Goal: Task Accomplishment & Management: Manage account settings

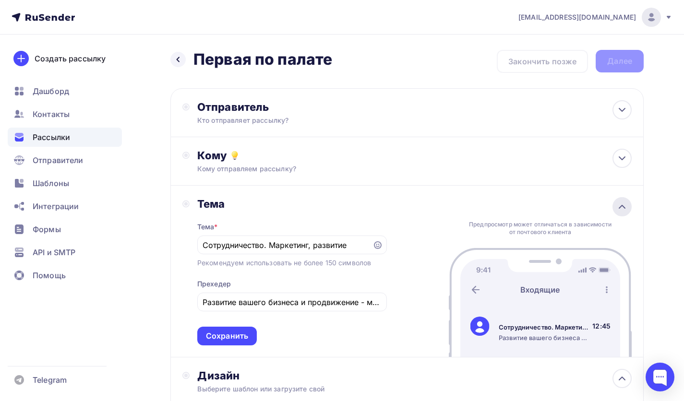
click at [625, 205] on icon at bounding box center [622, 207] width 12 height 12
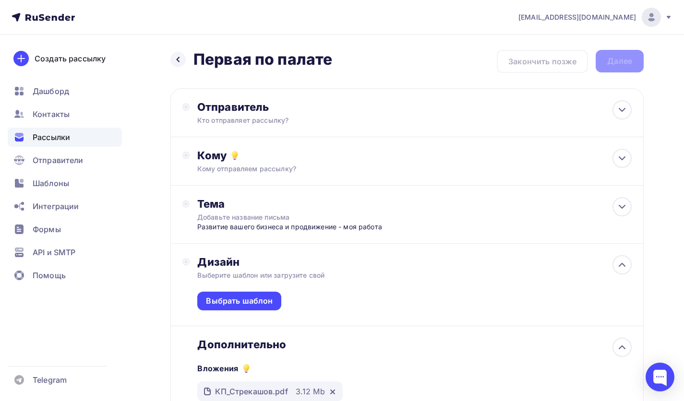
click at [474, 64] on div "Назад Первая по палате Первая по палате Закончить позже Далее" at bounding box center [406, 61] width 473 height 23
click at [347, 130] on div "Отправитель Кто отправляет рассылку? Email * maks.streckashov@yandex.ru maks.st…" at bounding box center [406, 112] width 473 height 49
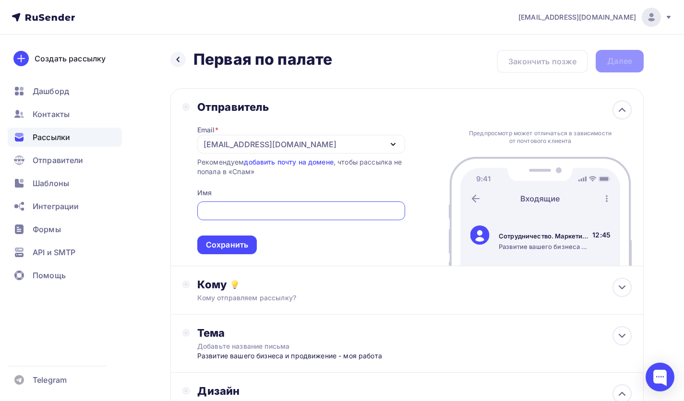
click at [230, 148] on div "[EMAIL_ADDRESS][DOMAIN_NAME]" at bounding box center [269, 145] width 133 height 12
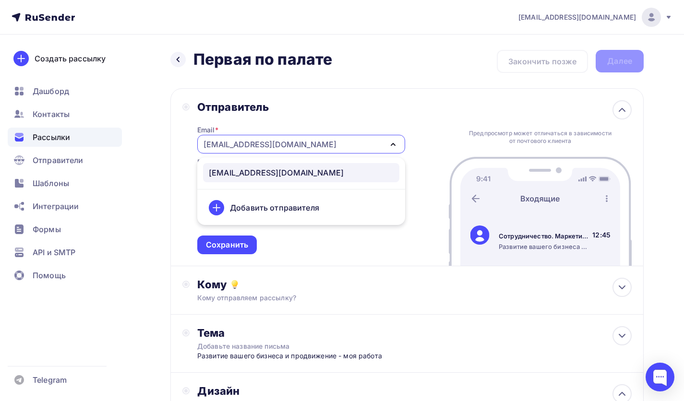
click at [497, 95] on div "Предпросмотр может отличаться в зависимости от почтового клиента Сотрудничество…" at bounding box center [539, 177] width 183 height 177
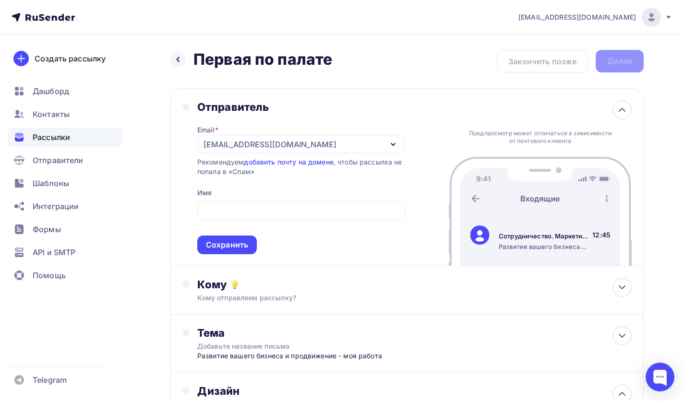
click at [560, 62] on div "Назад Первая по палате Первая по палате Закончить позже Далее" at bounding box center [406, 61] width 473 height 23
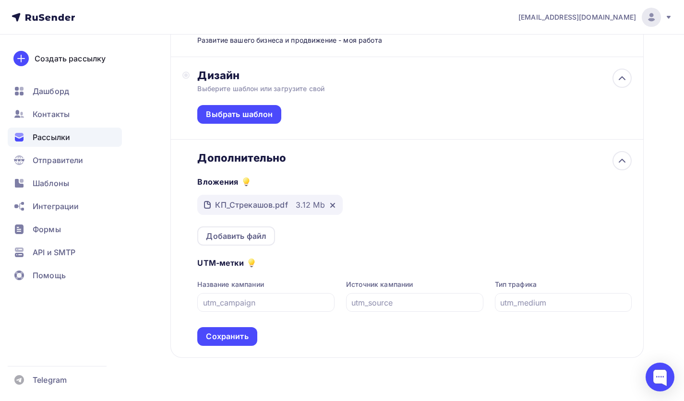
scroll to position [338, 0]
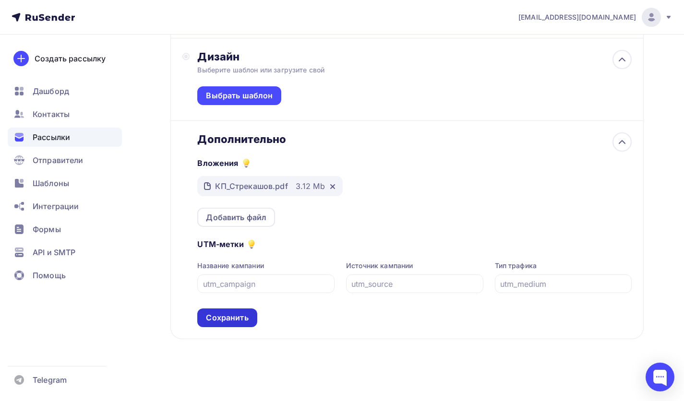
click at [224, 318] on div "Сохранить" at bounding box center [227, 317] width 42 height 11
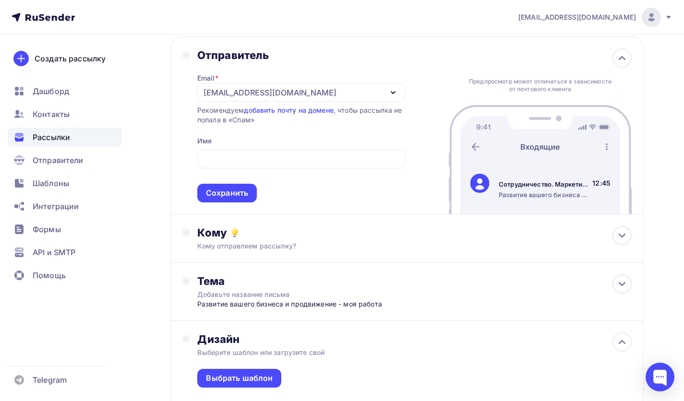
scroll to position [0, 0]
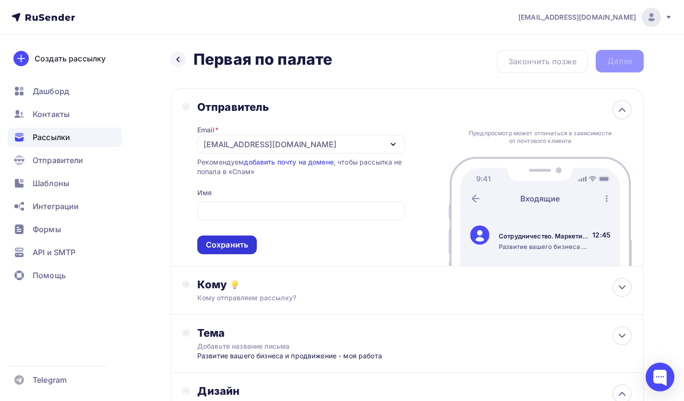
click at [216, 242] on div "Сохранить" at bounding box center [227, 244] width 42 height 11
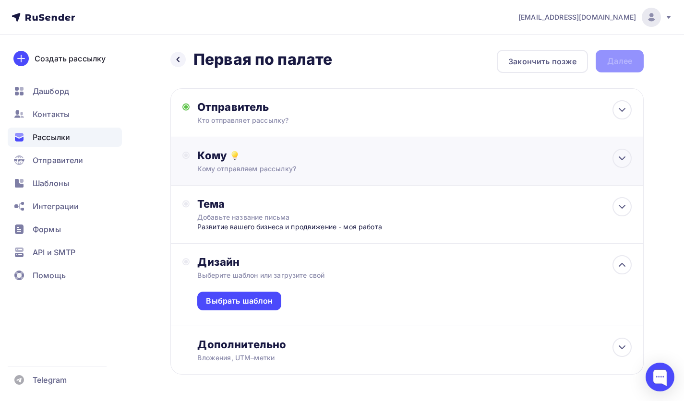
click at [243, 170] on div "Кому отправляем рассылку?" at bounding box center [392, 169] width 390 height 10
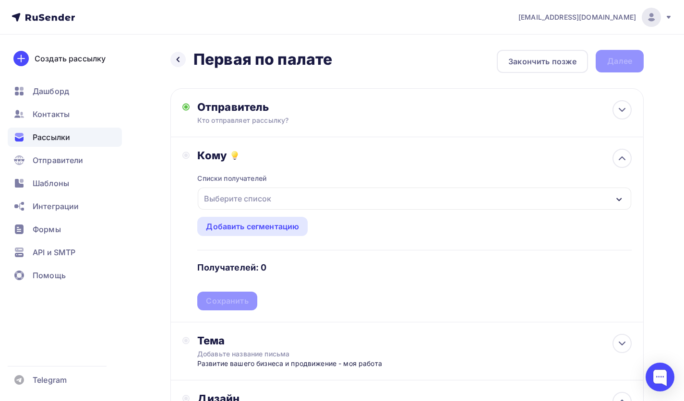
click at [249, 195] on div "Выберите список" at bounding box center [237, 198] width 75 height 17
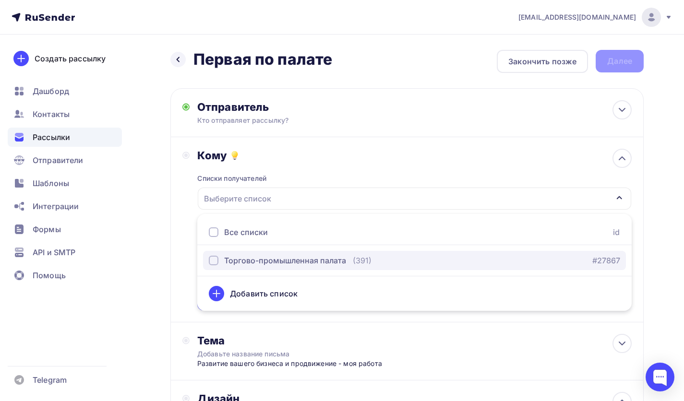
click at [253, 255] on div "Торгово-промышленная палата" at bounding box center [285, 261] width 122 height 12
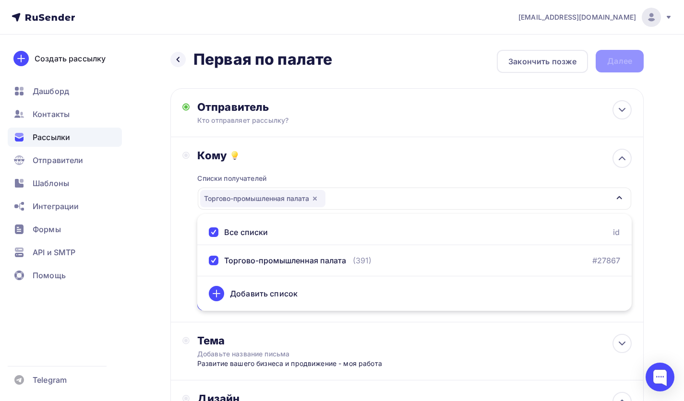
click at [408, 169] on div "Списки получателей Торгово-промышленная палата Все списки id Торгово-промышленн…" at bounding box center [414, 236] width 434 height 148
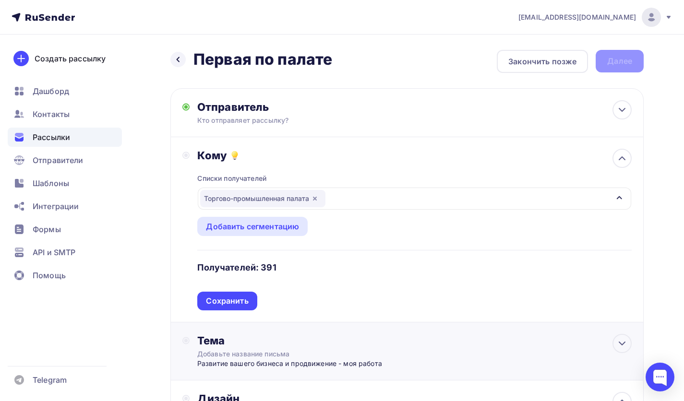
click at [227, 307] on div "Сохранить" at bounding box center [226, 301] width 59 height 19
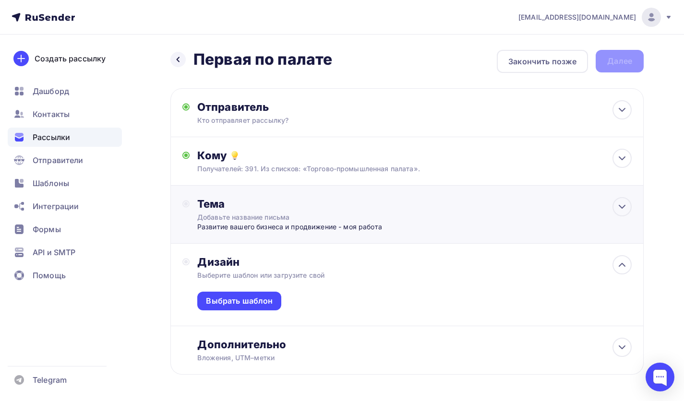
click at [307, 224] on div "Развитие вашего бизнеса и продвижение - моя работа" at bounding box center [291, 227] width 189 height 10
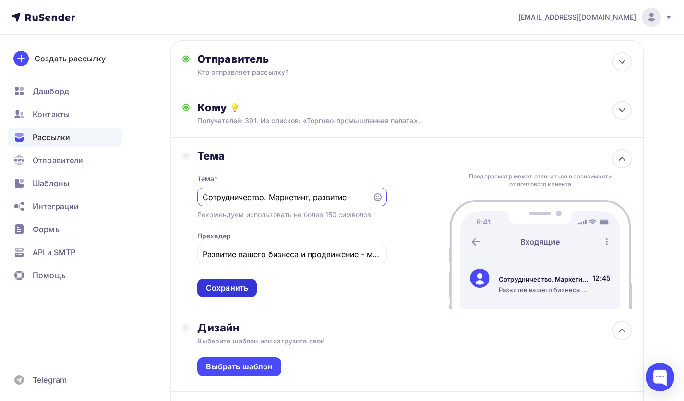
click at [237, 294] on div "Сохранить" at bounding box center [227, 288] width 42 height 11
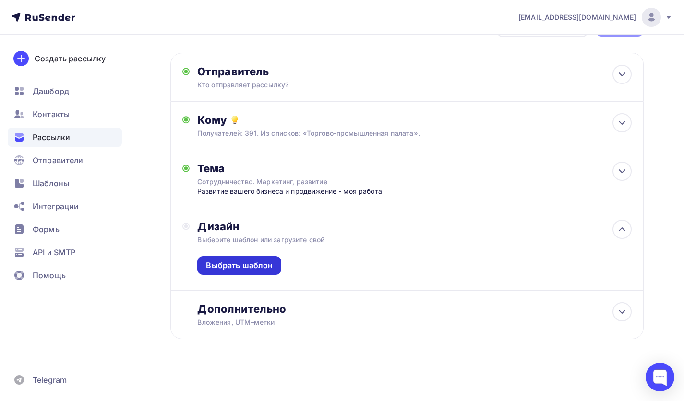
scroll to position [37, 0]
click at [265, 266] on div "Выбрать шаблон" at bounding box center [239, 265] width 67 height 11
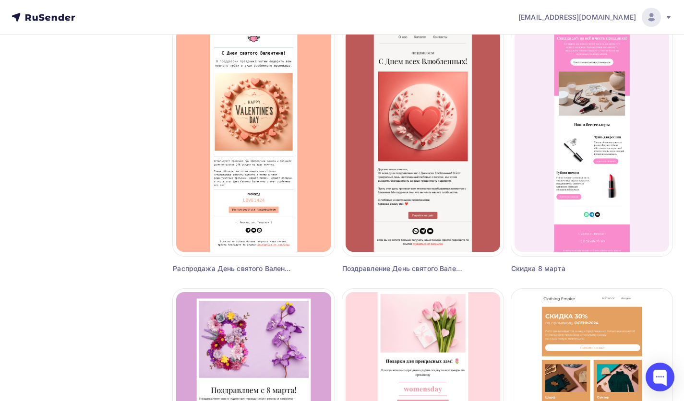
scroll to position [846, 0]
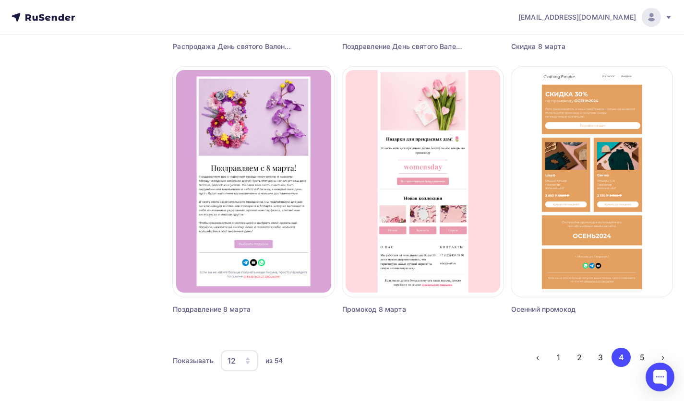
click at [230, 360] on div "12" at bounding box center [231, 361] width 8 height 12
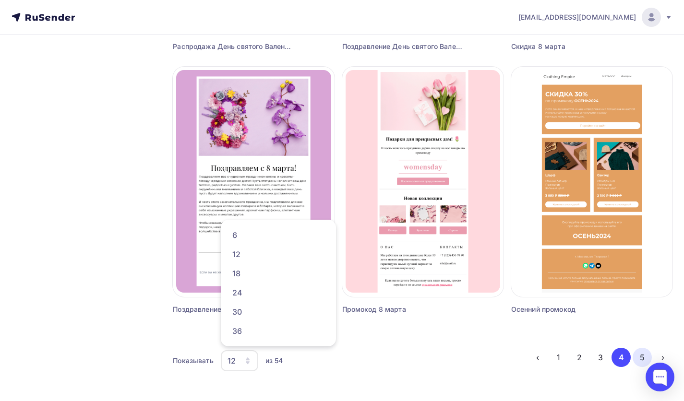
click at [645, 354] on button "5" at bounding box center [641, 357] width 19 height 19
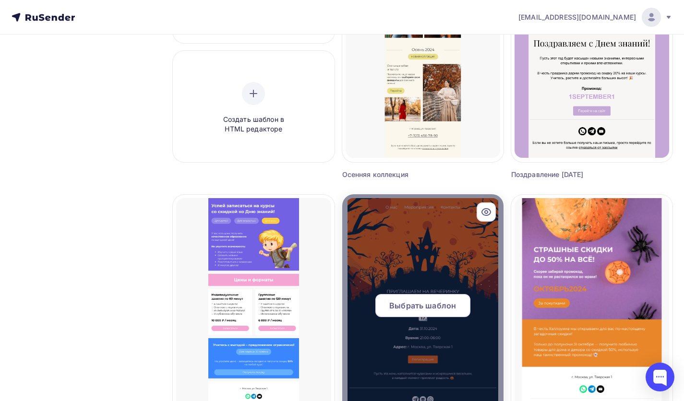
scroll to position [0, 0]
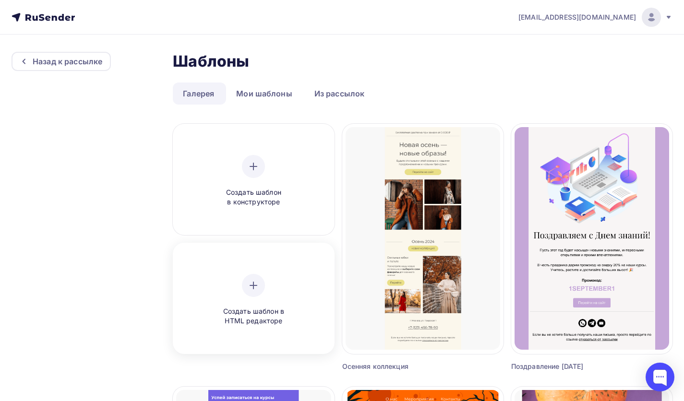
click at [270, 301] on div "Создать шаблон в HTML редакторе" at bounding box center [253, 300] width 91 height 52
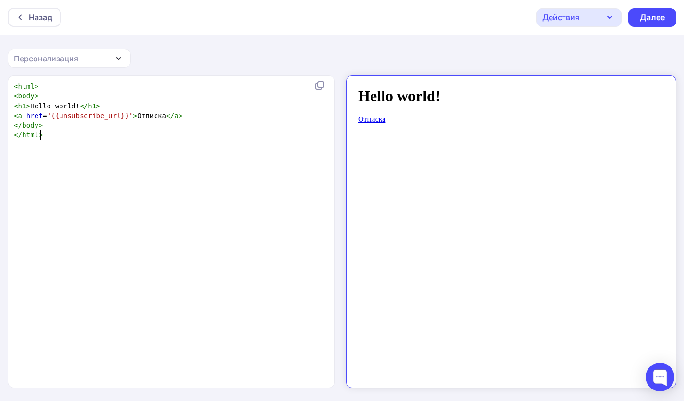
click at [179, 133] on pre "</ html >" at bounding box center [169, 135] width 314 height 10
click at [25, 10] on div "Назад" at bounding box center [34, 17] width 53 height 19
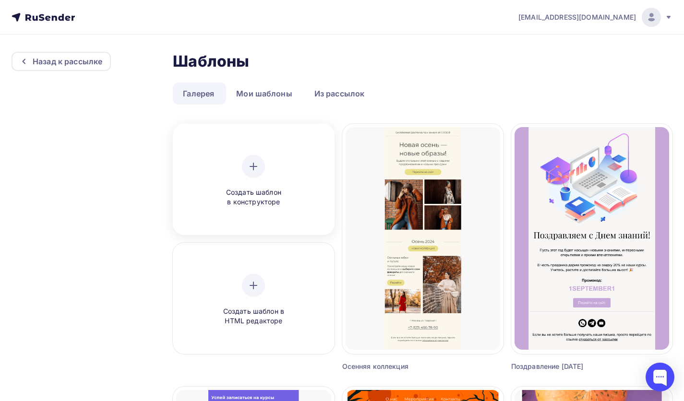
click at [229, 189] on span "Создать шаблон в конструкторе" at bounding box center [253, 198] width 91 height 20
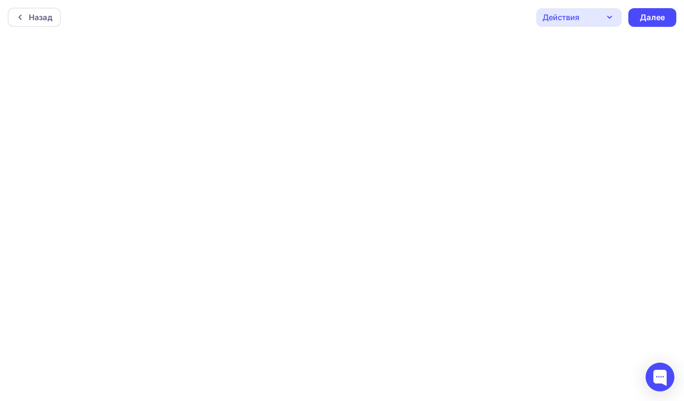
click at [450, 15] on div "Назад Действия Отправить тестовое письмо Предпросмотр Сохранить в Мои шаблоны В…" at bounding box center [342, 17] width 684 height 35
click at [22, 8] on div "Назад" at bounding box center [34, 17] width 53 height 19
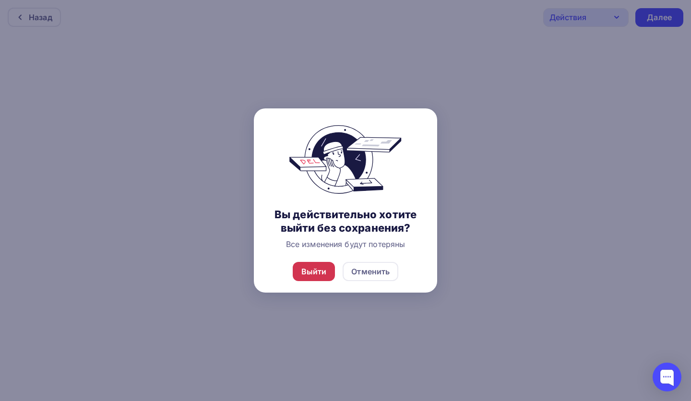
click at [321, 271] on div "Выйти" at bounding box center [313, 272] width 25 height 12
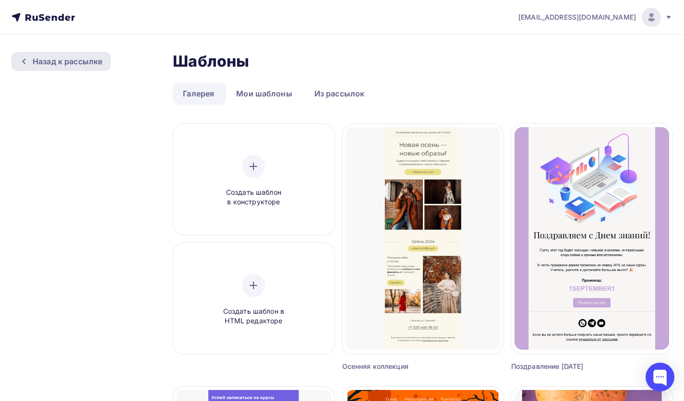
click at [49, 62] on div "Назад к рассылке" at bounding box center [68, 62] width 70 height 12
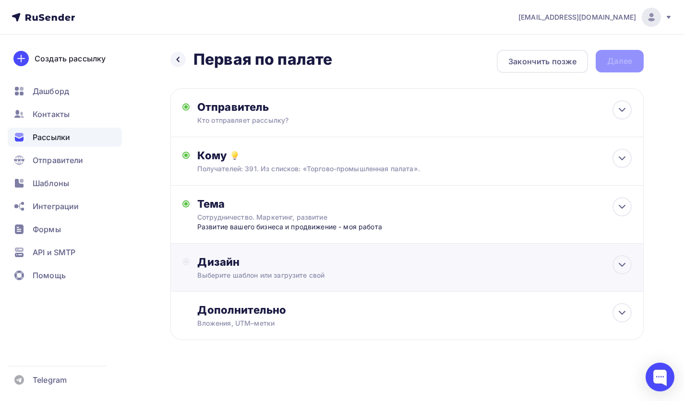
click at [298, 259] on div "Дизайн" at bounding box center [414, 261] width 434 height 13
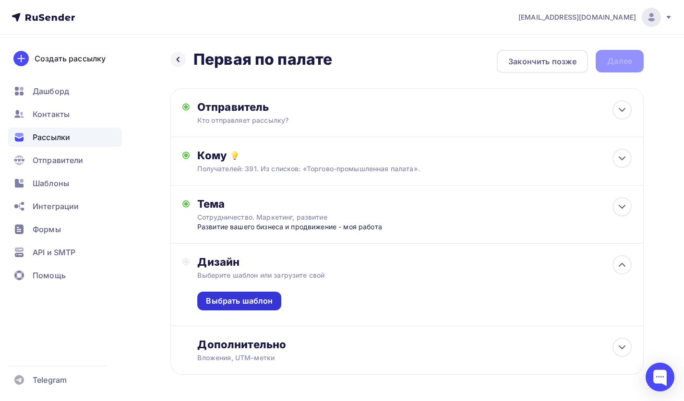
click at [264, 298] on div "Выбрать шаблон" at bounding box center [239, 300] width 67 height 11
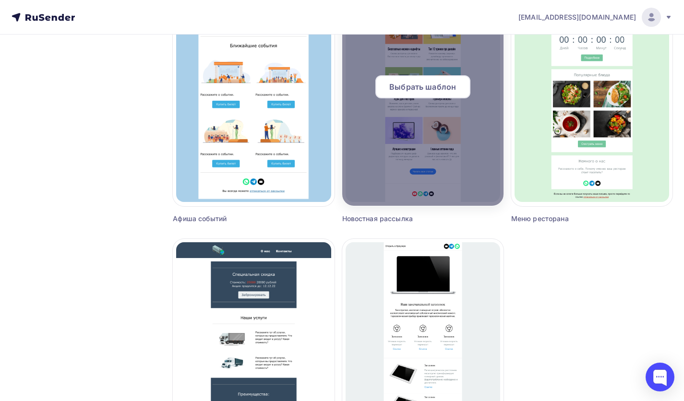
scroll to position [815, 0]
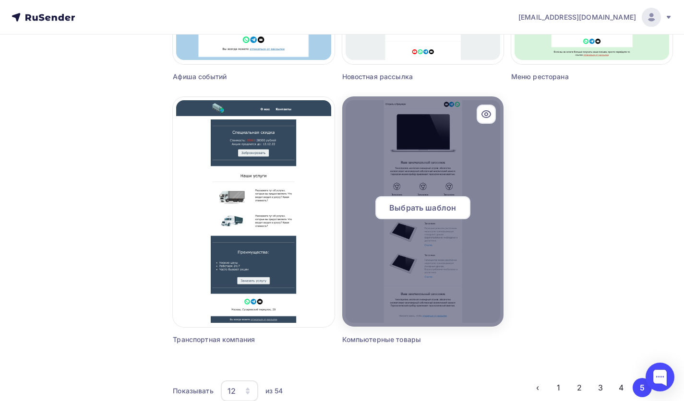
click at [395, 213] on span "Выбрать шаблон" at bounding box center [422, 208] width 67 height 12
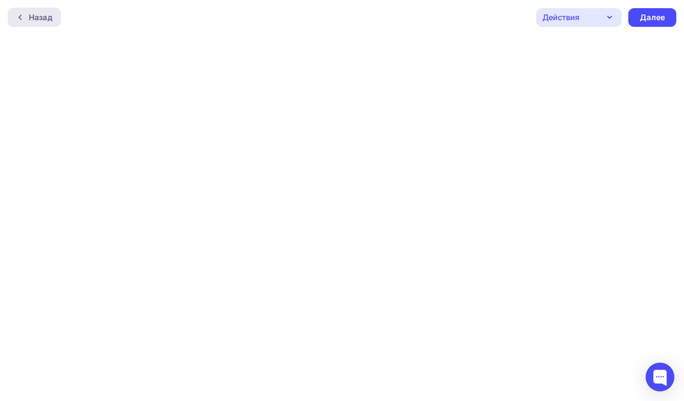
click at [36, 12] on div "Назад" at bounding box center [41, 18] width 24 height 12
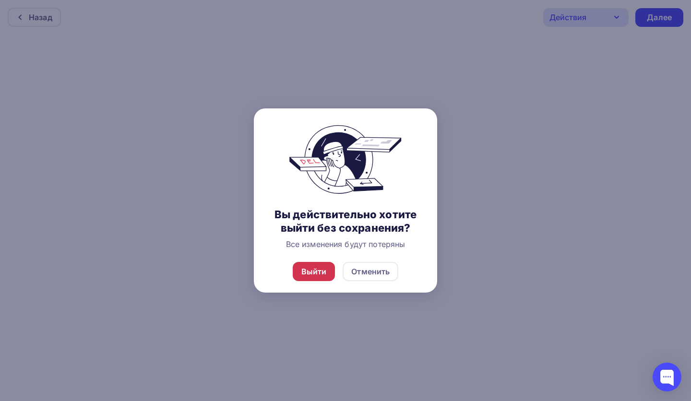
click at [305, 269] on div "Выйти" at bounding box center [313, 272] width 25 height 12
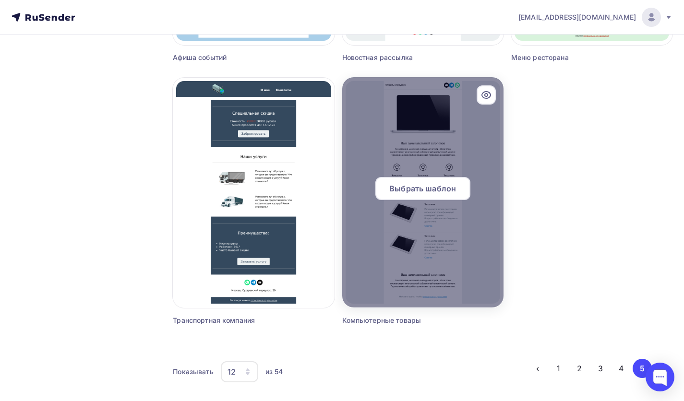
scroll to position [846, 0]
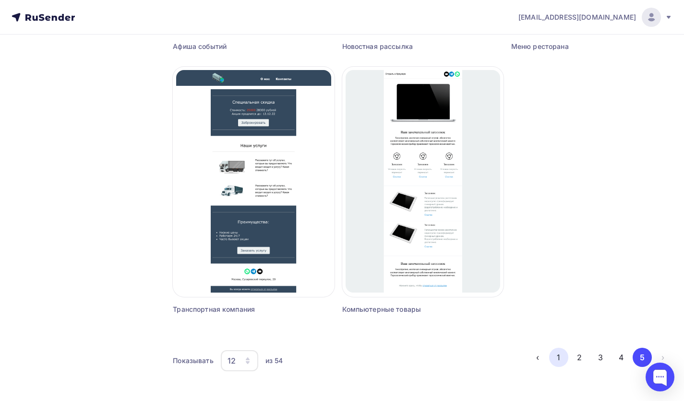
click at [561, 360] on button "1" at bounding box center [558, 357] width 19 height 19
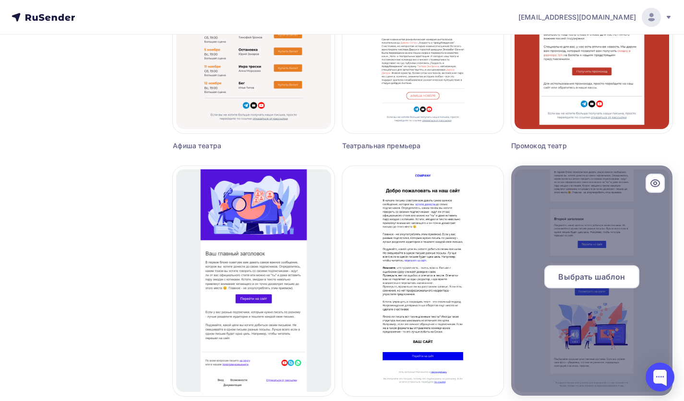
scroll to position [702, 0]
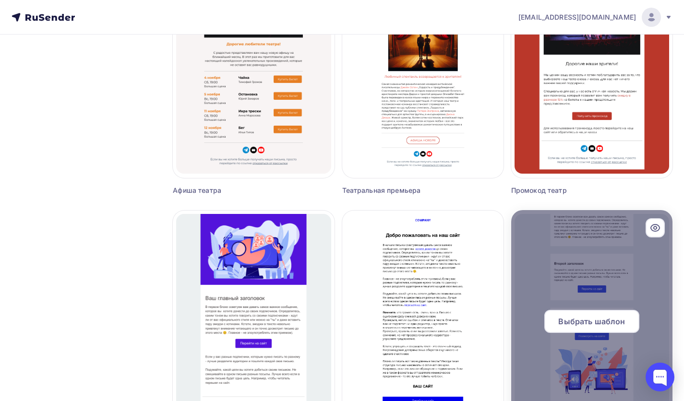
click at [553, 317] on div "Выбрать шаблон" at bounding box center [591, 321] width 95 height 23
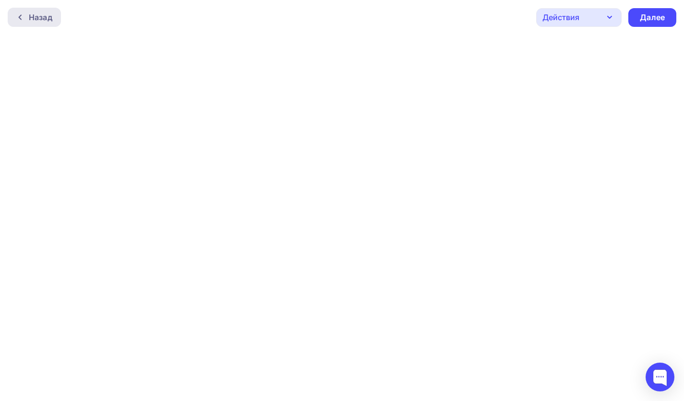
click at [34, 14] on div "Назад" at bounding box center [41, 18] width 24 height 12
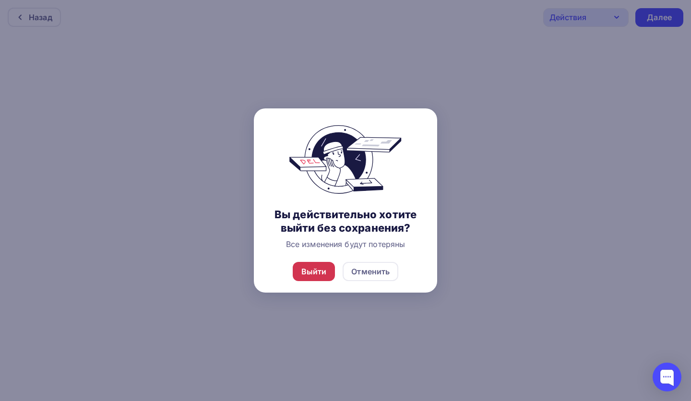
click at [304, 278] on div "Выйти" at bounding box center [314, 271] width 43 height 19
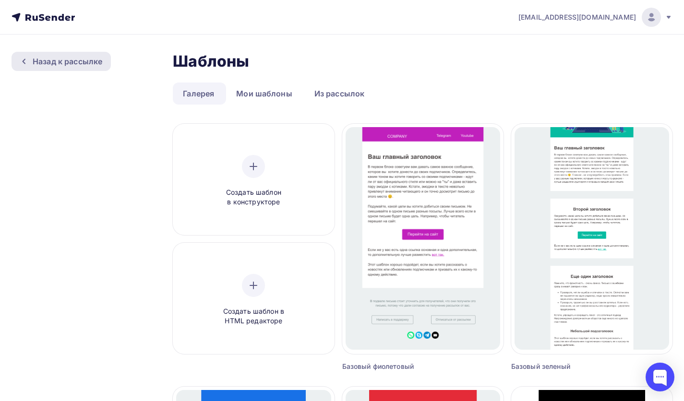
click at [46, 64] on div "Назад к рассылке" at bounding box center [68, 62] width 70 height 12
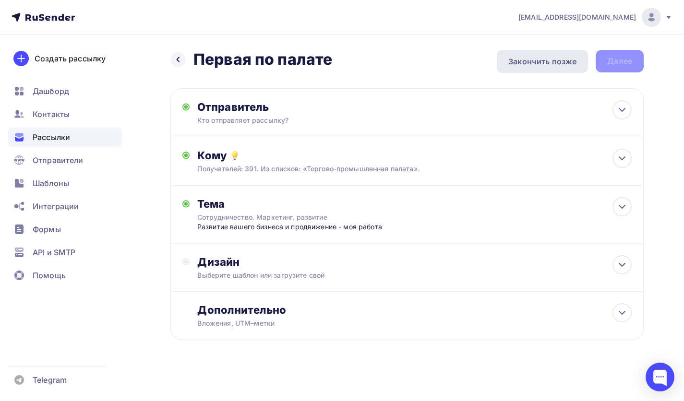
click at [533, 63] on div "Закончить позже" at bounding box center [542, 62] width 68 height 12
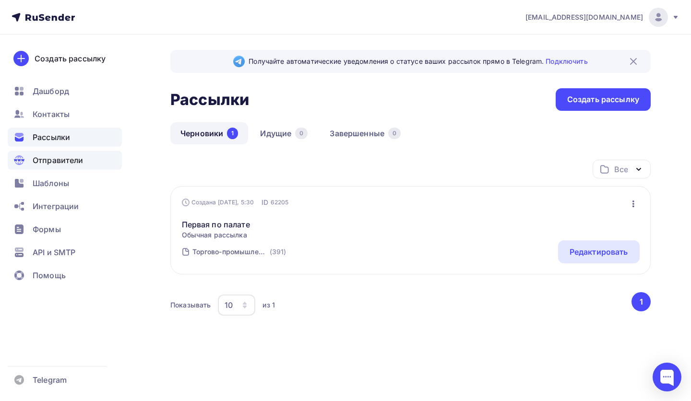
click at [45, 168] on div "Отправители" at bounding box center [65, 160] width 114 height 19
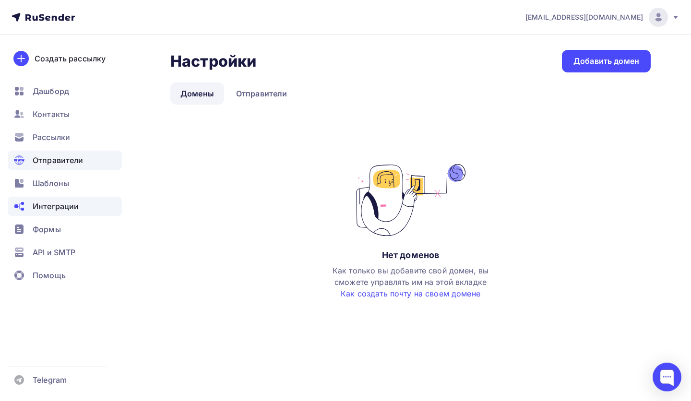
click at [54, 201] on span "Интеграции" at bounding box center [56, 207] width 46 height 12
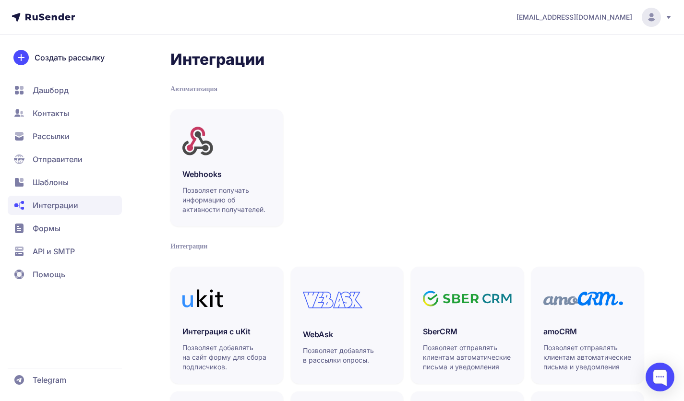
click at [61, 87] on span "Дашборд" at bounding box center [51, 90] width 36 height 12
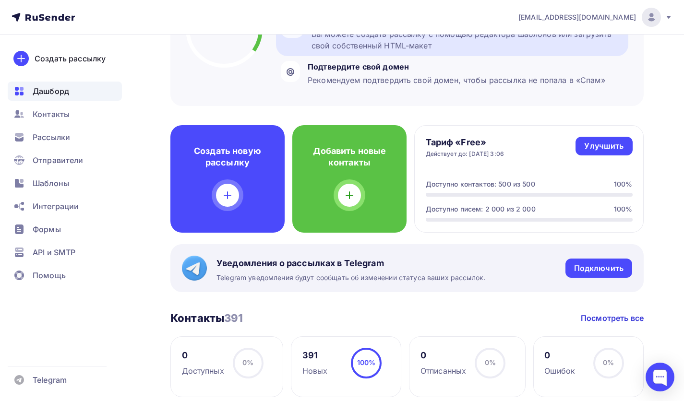
scroll to position [96, 0]
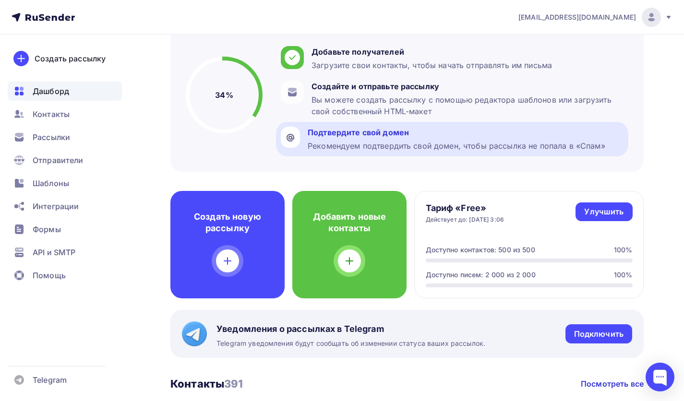
click at [502, 141] on div "Рекомендуем подтвердить свой домен, чтобы рассылка не попала в «Спам»" at bounding box center [455, 146] width 297 height 12
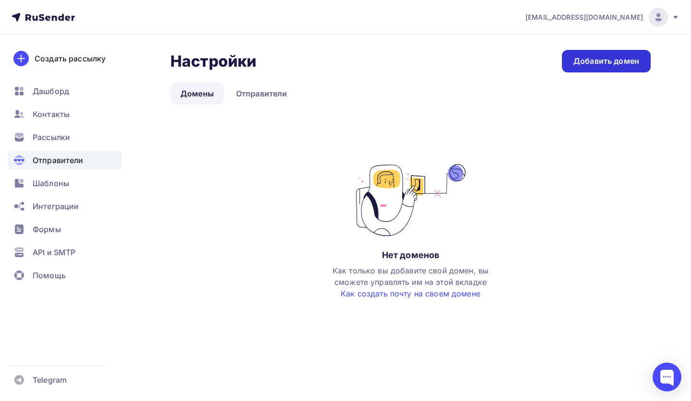
click at [597, 72] on link "Добавить домен" at bounding box center [606, 61] width 89 height 23
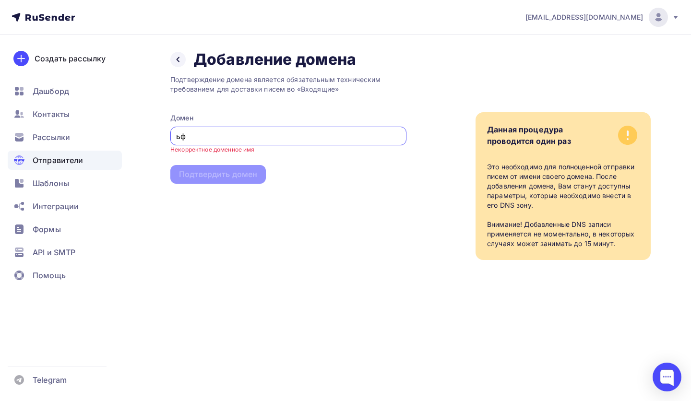
type input "ь"
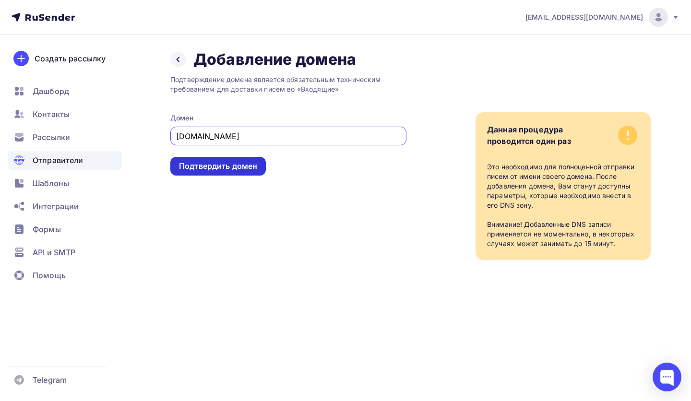
type input "max-strekashov.ru"
click at [243, 163] on div "Подтвердить домен" at bounding box center [218, 166] width 78 height 11
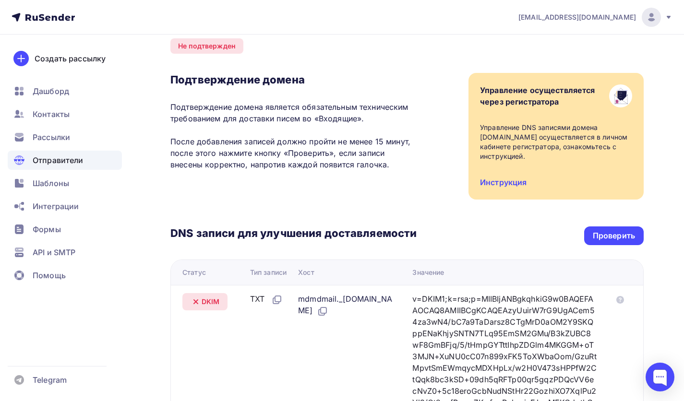
scroll to position [48, 0]
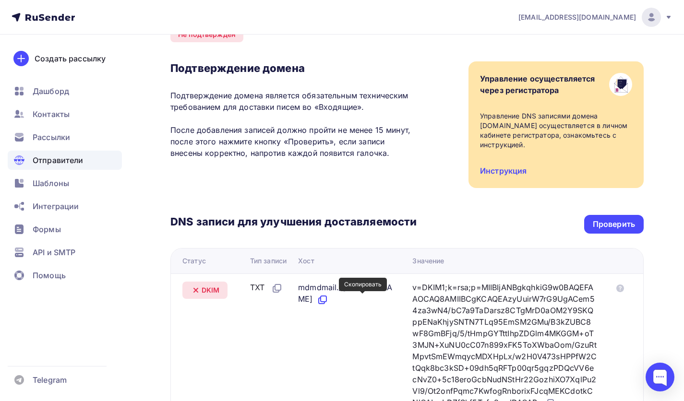
click at [328, 300] on icon at bounding box center [323, 300] width 12 height 12
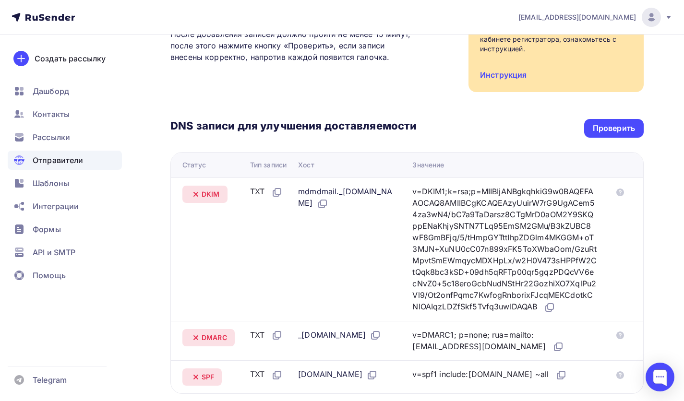
scroll to position [240, 0]
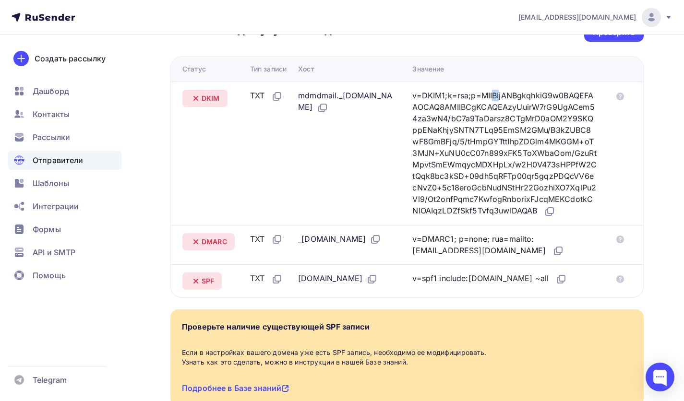
drag, startPoint x: 435, startPoint y: 96, endPoint x: 444, endPoint y: 99, distance: 9.6
click at [444, 99] on td "v=DKIM1;k=rsa;p=MIIBIjANBgkqhkiG9w0BAQEFAAOCAQ8AMIIBCgKCAQEAzyUuirW7rG9UgACem54…" at bounding box center [508, 153] width 200 height 143
click at [442, 126] on div "v=DKIM1;k=rsa;p=MIIBIjANBgkqhkiG9w0BAQEFAAOCAQ8AMIIBCgKCAQEAzyUuirW7rG9UgACem54…" at bounding box center [504, 154] width 185 height 128
click at [543, 217] on icon at bounding box center [549, 212] width 12 height 12
click at [552, 257] on icon at bounding box center [558, 251] width 12 height 12
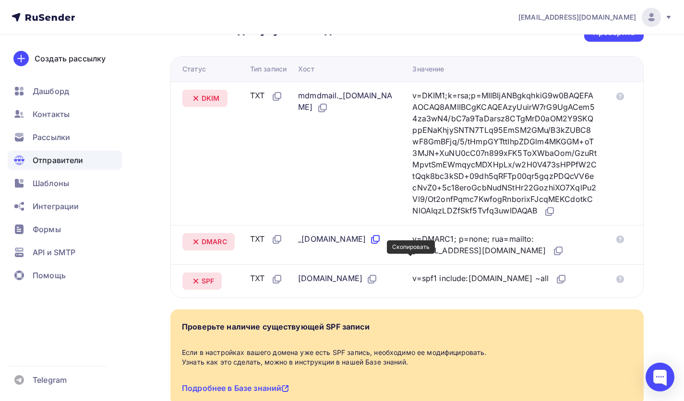
click at [381, 245] on icon at bounding box center [375, 240] width 12 height 12
click at [378, 285] on icon at bounding box center [372, 279] width 12 height 12
click at [557, 283] on icon at bounding box center [560, 280] width 6 height 6
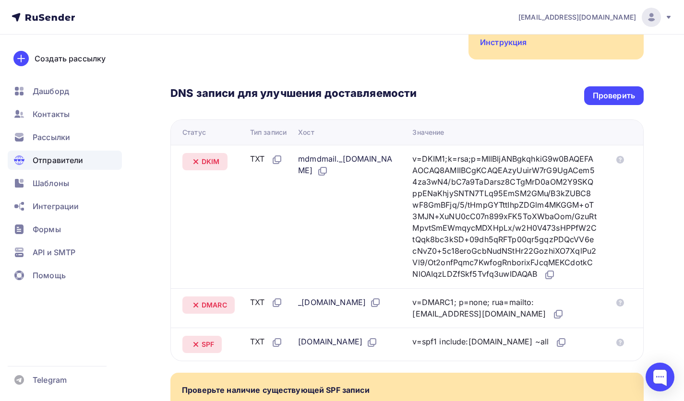
scroll to position [96, 0]
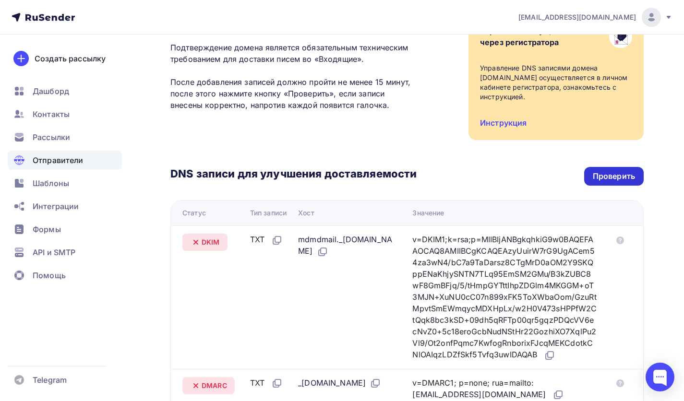
click at [595, 177] on div "Проверить" at bounding box center [613, 176] width 42 height 11
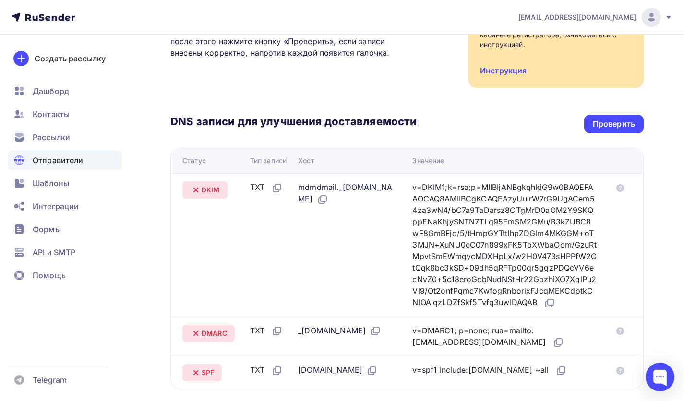
scroll to position [52, 0]
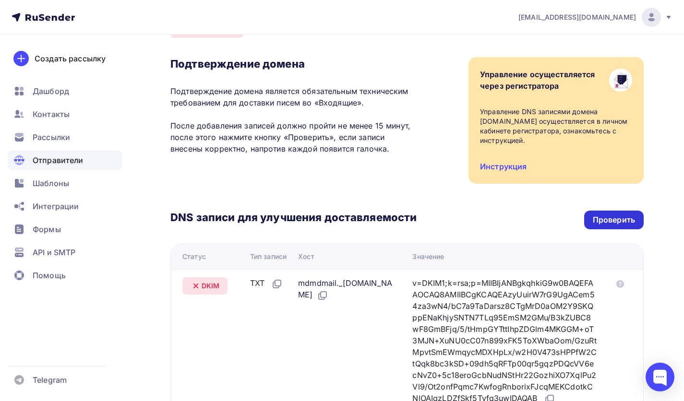
click at [618, 217] on div "Проверить" at bounding box center [613, 219] width 42 height 11
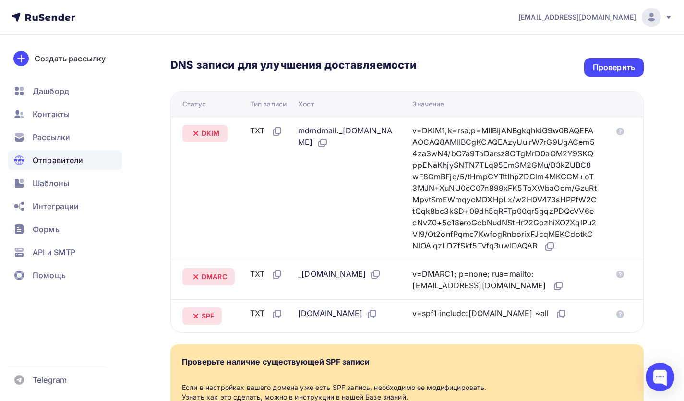
scroll to position [148, 0]
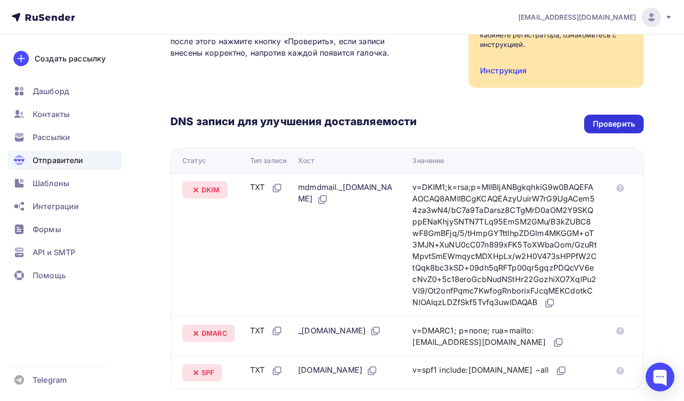
click at [597, 127] on div "Проверить" at bounding box center [613, 123] width 42 height 11
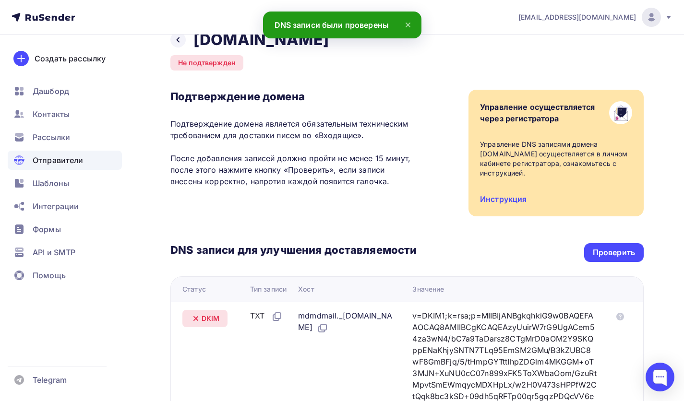
scroll to position [0, 0]
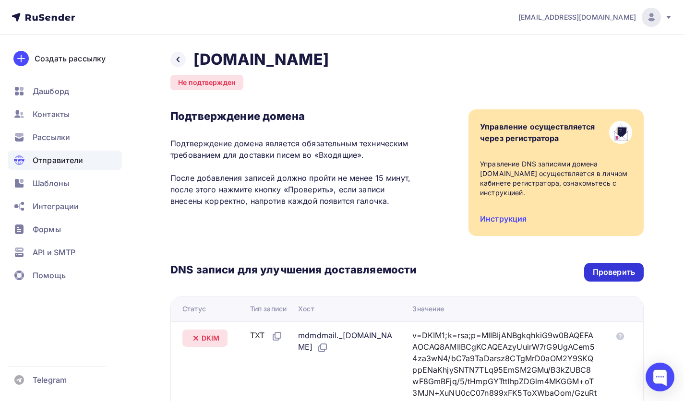
click at [594, 270] on div "Проверить" at bounding box center [613, 272] width 42 height 11
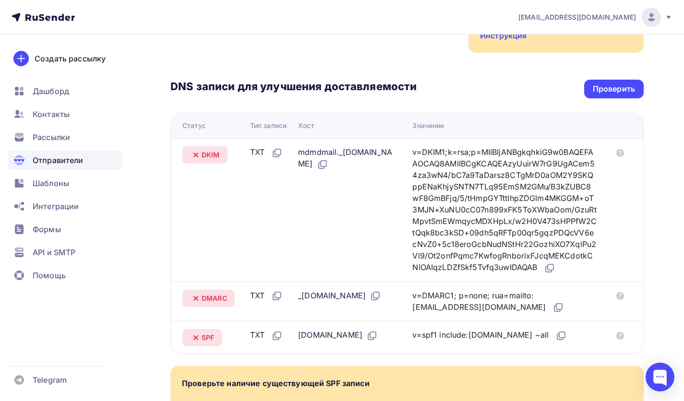
scroll to position [144, 0]
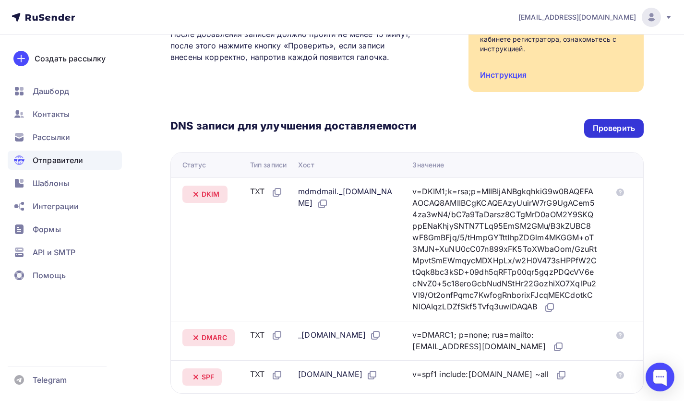
click at [607, 126] on div "Проверить" at bounding box center [613, 128] width 42 height 11
click at [617, 134] on div "Проверить" at bounding box center [613, 128] width 59 height 19
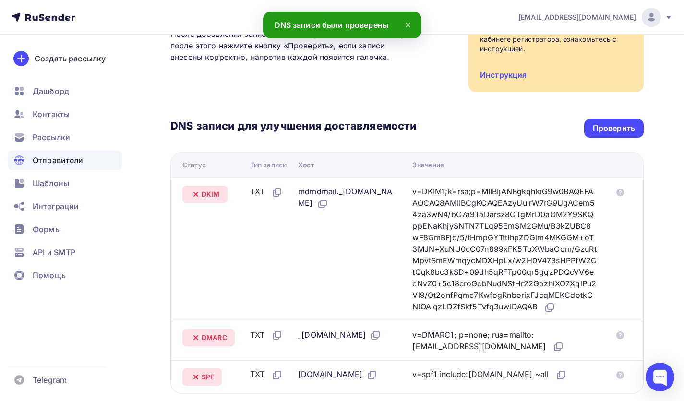
scroll to position [0, 0]
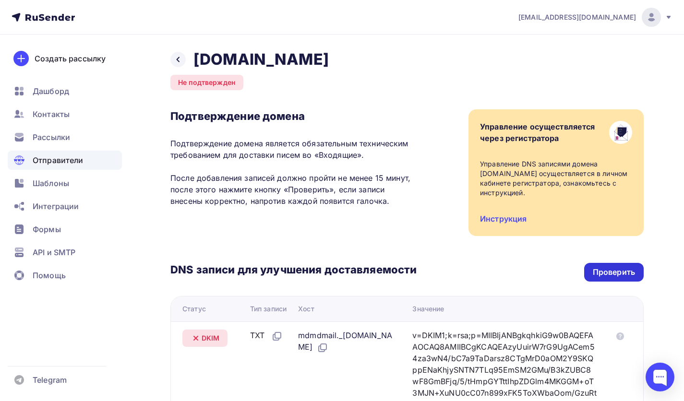
click at [597, 271] on div "Проверить" at bounding box center [613, 272] width 42 height 11
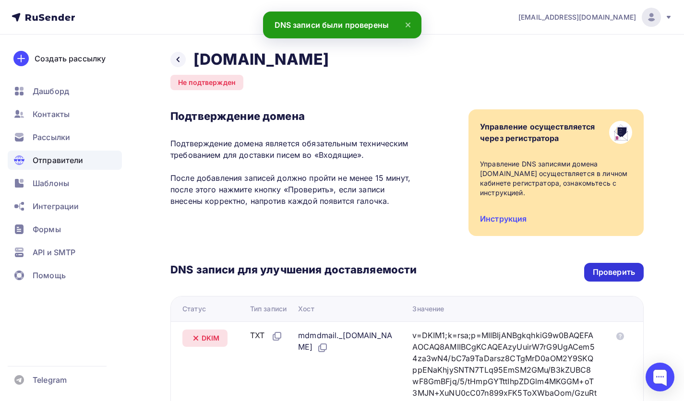
click at [597, 271] on div "Проверить" at bounding box center [613, 272] width 42 height 11
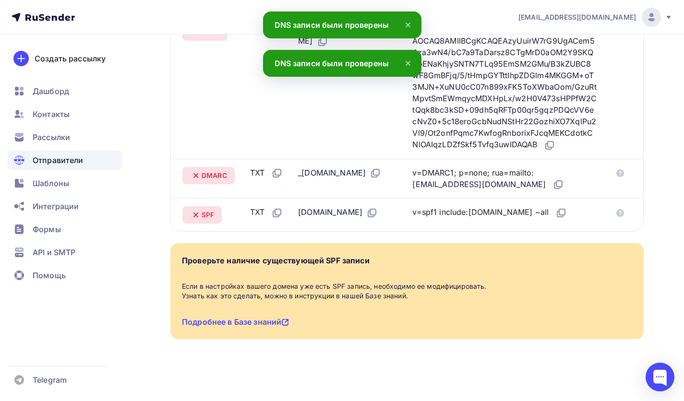
scroll to position [319, 0]
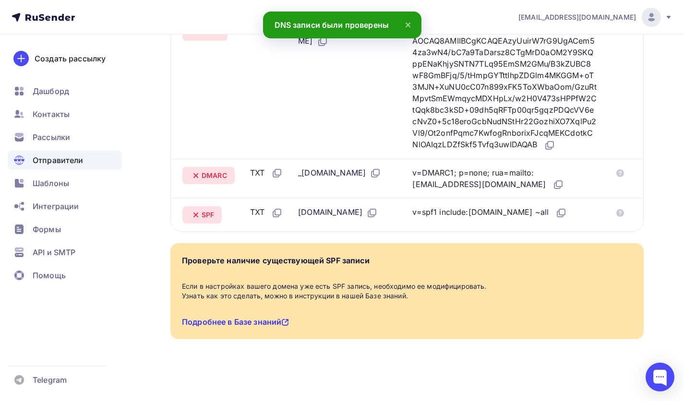
click at [227, 327] on link "Подробнее в Базе знаний" at bounding box center [235, 322] width 107 height 10
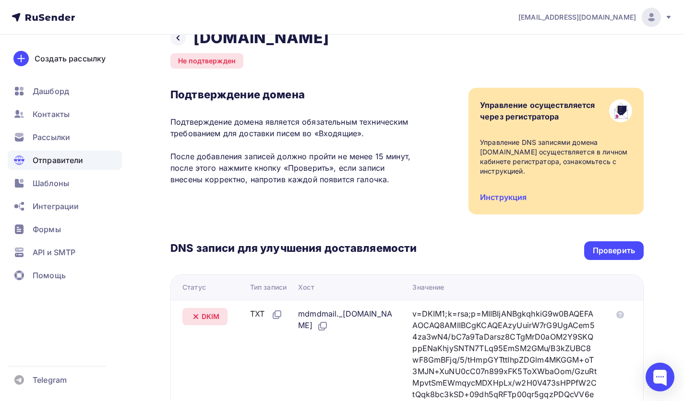
scroll to position [0, 0]
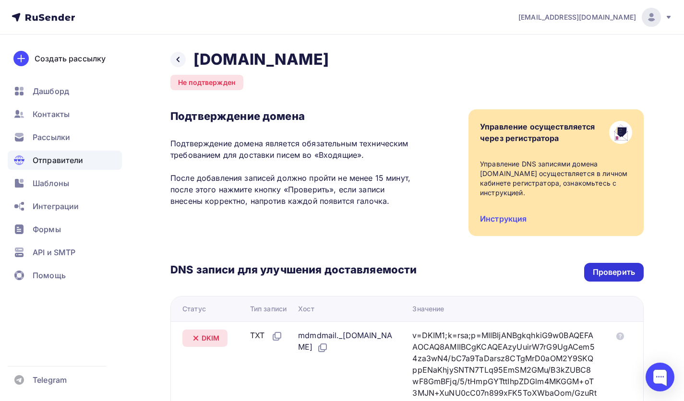
click at [612, 278] on div "Проверить" at bounding box center [613, 272] width 59 height 19
click at [600, 274] on div "Проверить" at bounding box center [613, 272] width 42 height 11
click at [604, 278] on div "Проверить" at bounding box center [613, 272] width 59 height 19
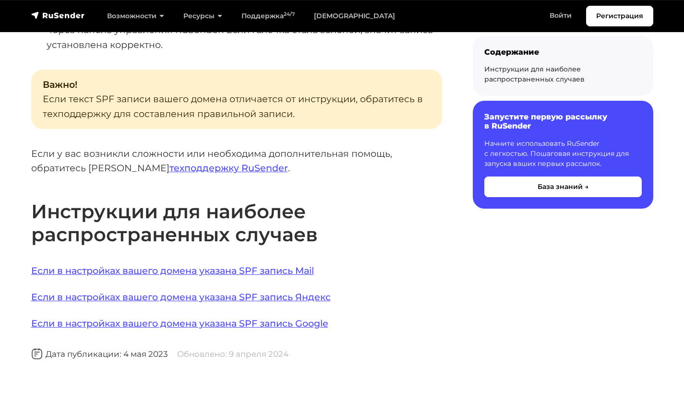
scroll to position [610, 0]
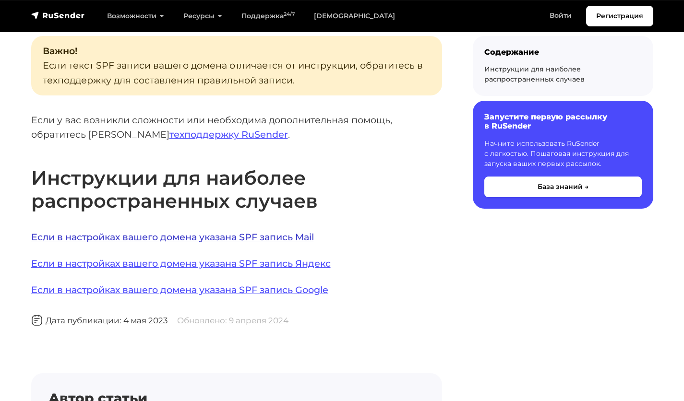
click at [222, 231] on link "Если в настройках вашего домена указана SPF запись Mail" at bounding box center [172, 237] width 283 height 12
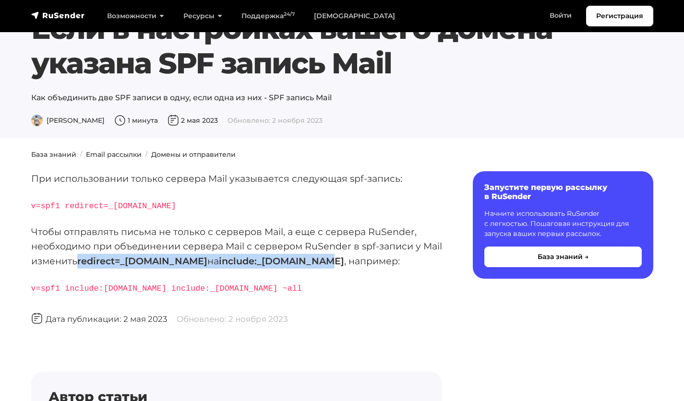
drag, startPoint x: 102, startPoint y: 262, endPoint x: 307, endPoint y: 259, distance: 205.3
click at [307, 259] on p "Чтобы отправлять письма не только с серверов Mail, а еще с сервера RuSender, не…" at bounding box center [236, 246] width 411 height 44
copy p "redirect=_spf.mail.ru на include:_spf.mail.ru"
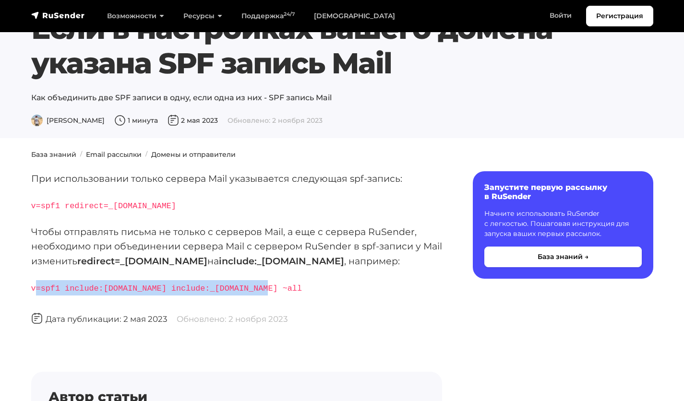
drag, startPoint x: 34, startPoint y: 289, endPoint x: 247, endPoint y: 282, distance: 213.6
click at [248, 283] on p "v=spf1 include:rsndr.ru include:_spf.mail.ru ~all" at bounding box center [236, 287] width 411 height 15
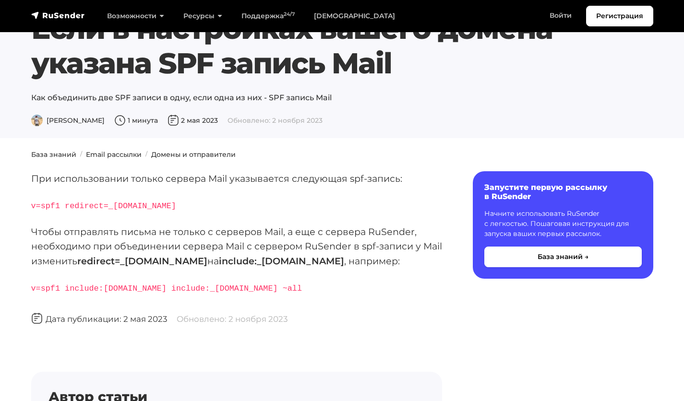
click at [123, 307] on div "При использовании только сервера Mail указывается следующая spf-запись: v=spf1 …" at bounding box center [236, 333] width 411 height 325
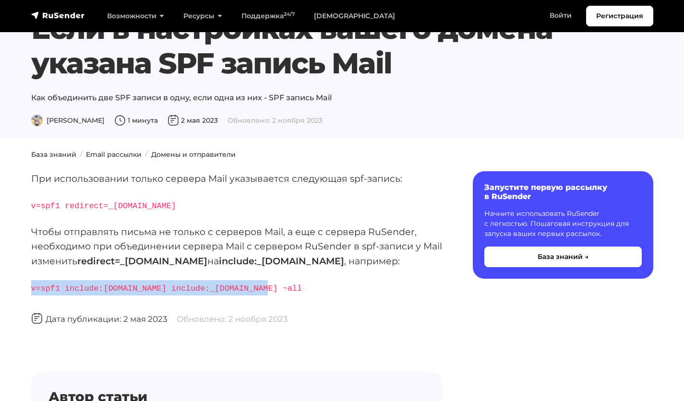
drag, startPoint x: 30, startPoint y: 287, endPoint x: 252, endPoint y: 287, distance: 222.1
click at [252, 287] on div "При использовании только сервера Mail указывается следующая spf-запись: v=spf1 …" at bounding box center [236, 339] width 422 height 336
copy code "v=spf1 include:rsndr.ru include:_spf.mail.ru ~all"
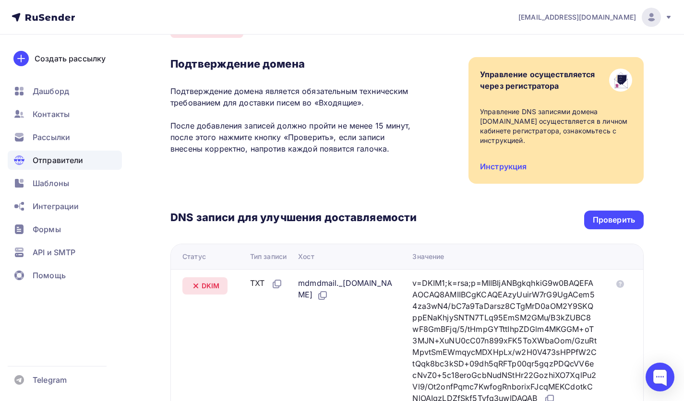
scroll to position [4, 0]
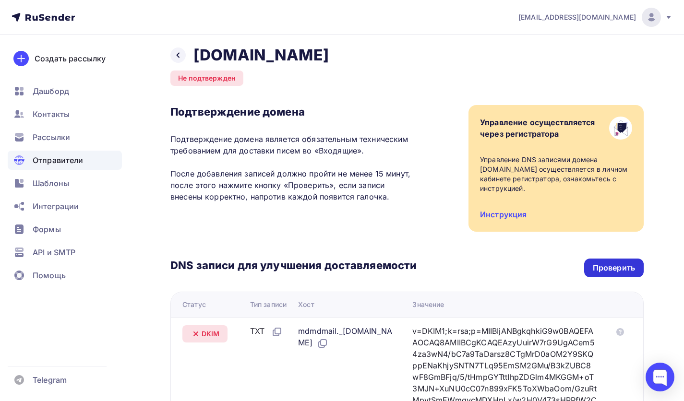
click at [590, 264] on div "Проверить" at bounding box center [613, 268] width 59 height 19
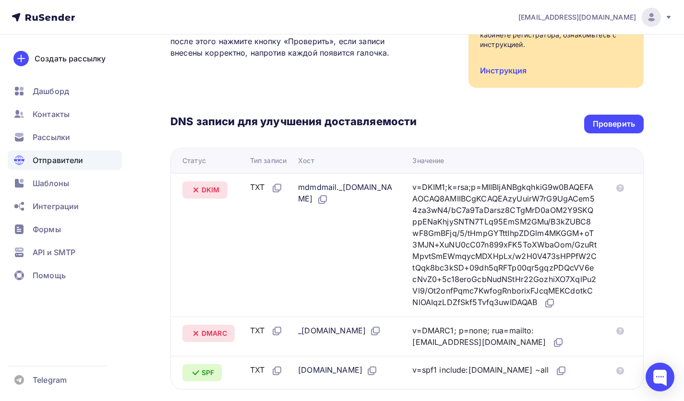
scroll to position [196, 0]
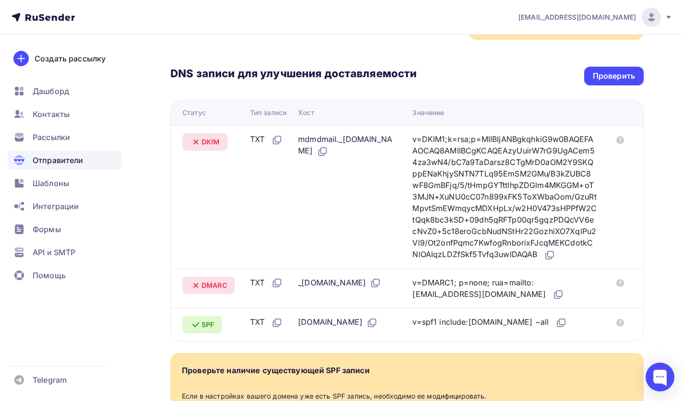
drag, startPoint x: 301, startPoint y: 139, endPoint x: 384, endPoint y: 138, distance: 82.5
click at [384, 138] on div "mdmdmail._[DOMAIN_NAME]" at bounding box center [347, 145] width 99 height 24
copy div "mdmdmail._domainkey"
click at [545, 259] on icon at bounding box center [548, 256] width 6 height 6
drag, startPoint x: 301, startPoint y: 306, endPoint x: 328, endPoint y: 304, distance: 26.9
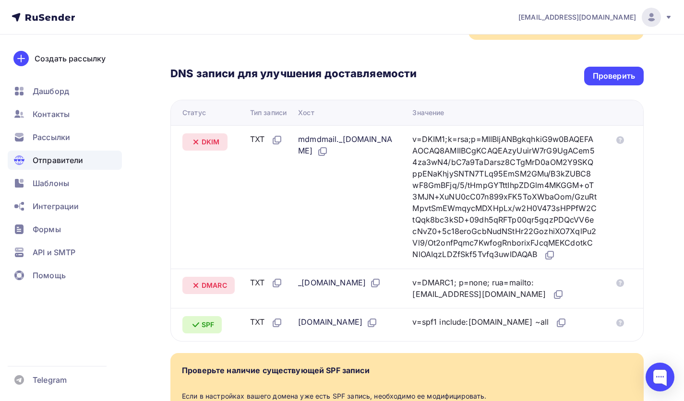
click at [328, 289] on div "_[DOMAIN_NAME]" at bounding box center [339, 283] width 83 height 12
copy div "_dmarc"
click at [552, 300] on icon at bounding box center [558, 295] width 12 height 12
